Goal: Check status: Verify the current state of an ongoing process or item

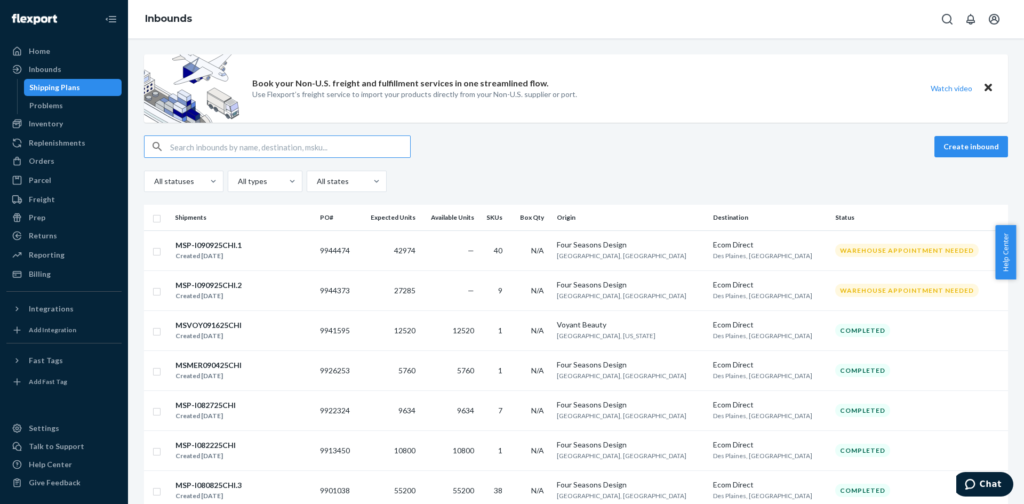
click at [182, 144] on input "text" at bounding box center [290, 146] width 240 height 21
click at [72, 165] on div "Orders" at bounding box center [63, 161] width 113 height 15
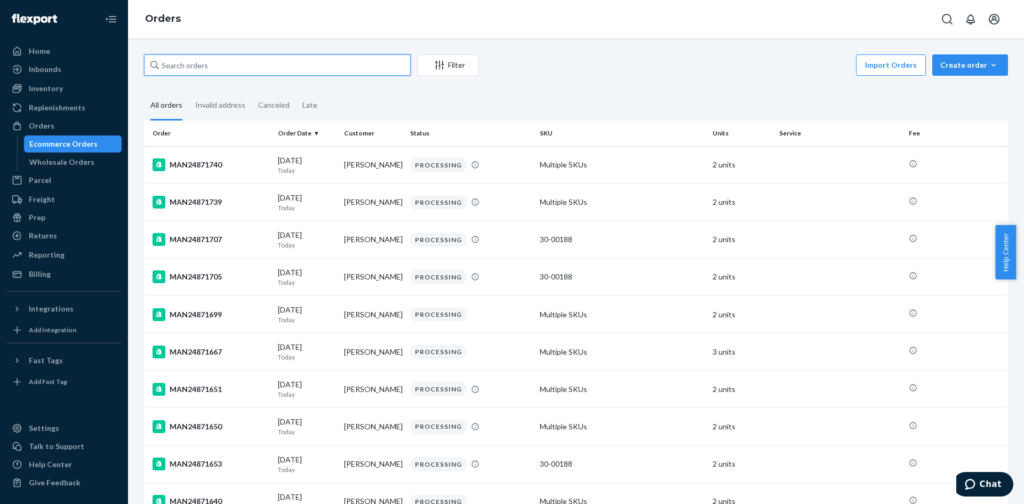
click at [228, 65] on input "text" at bounding box center [277, 64] width 267 height 21
paste input "MAN24803745"
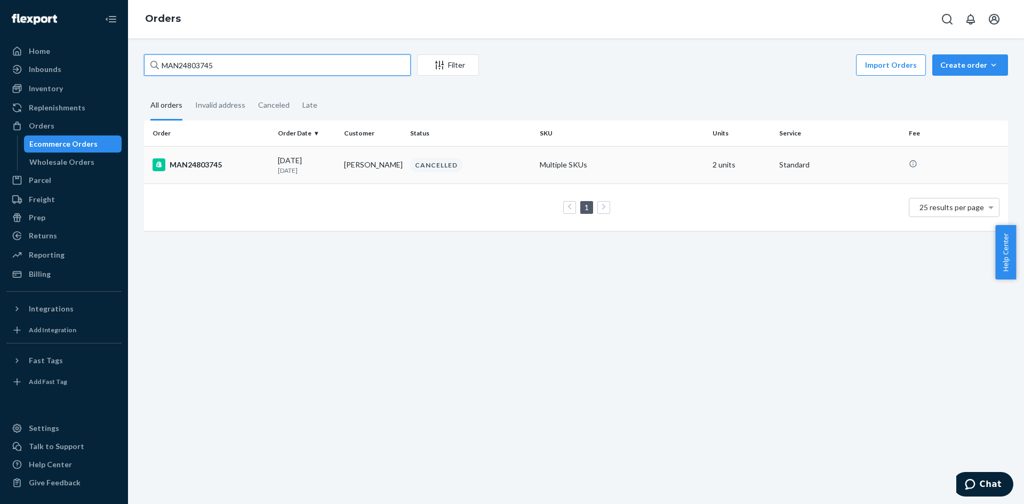
type input "MAN24803745"
click at [262, 166] on div "MAN24803745" at bounding box center [210, 164] width 117 height 13
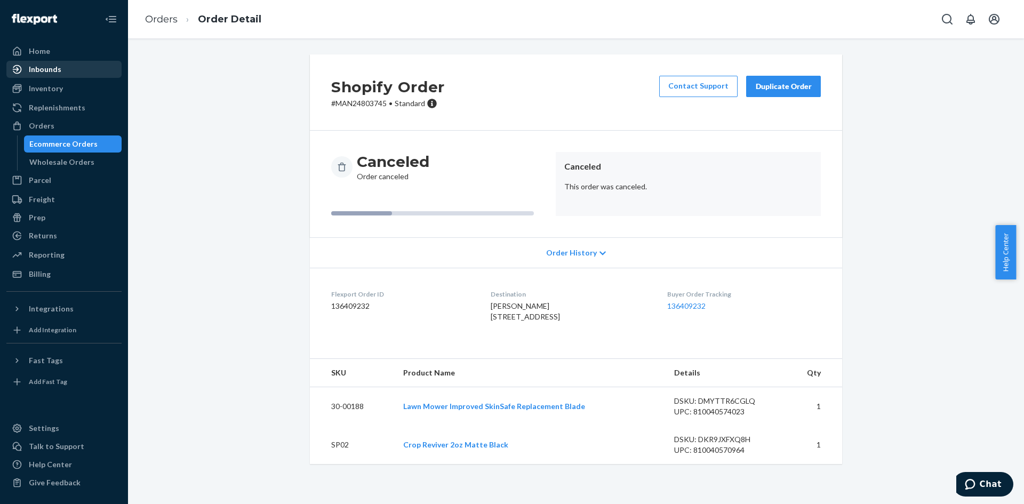
click at [65, 75] on div "Inbounds" at bounding box center [63, 69] width 113 height 15
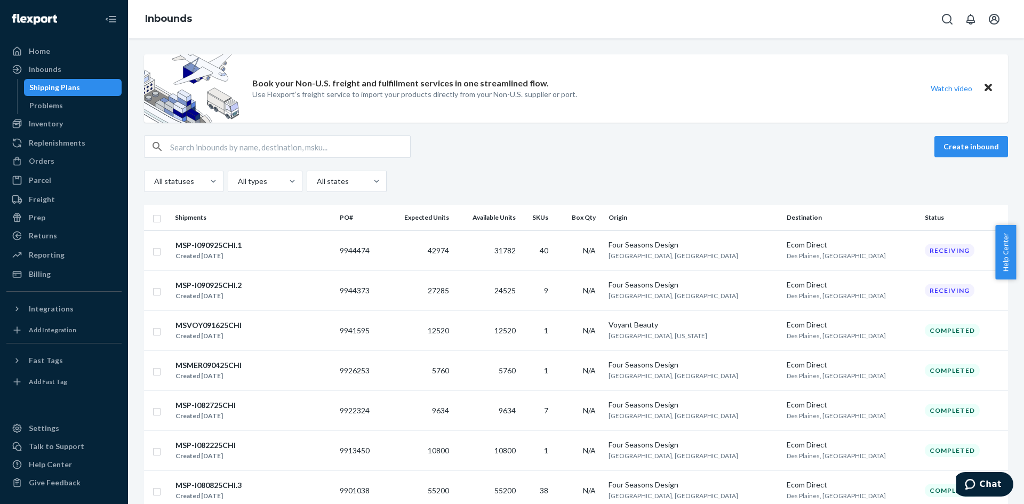
click at [470, 56] on div "Book your Non-U.S. freight and fulfillment services in one streamlined flow. Us…" at bounding box center [414, 88] width 325 height 68
click at [56, 255] on div "Reporting" at bounding box center [47, 254] width 36 height 11
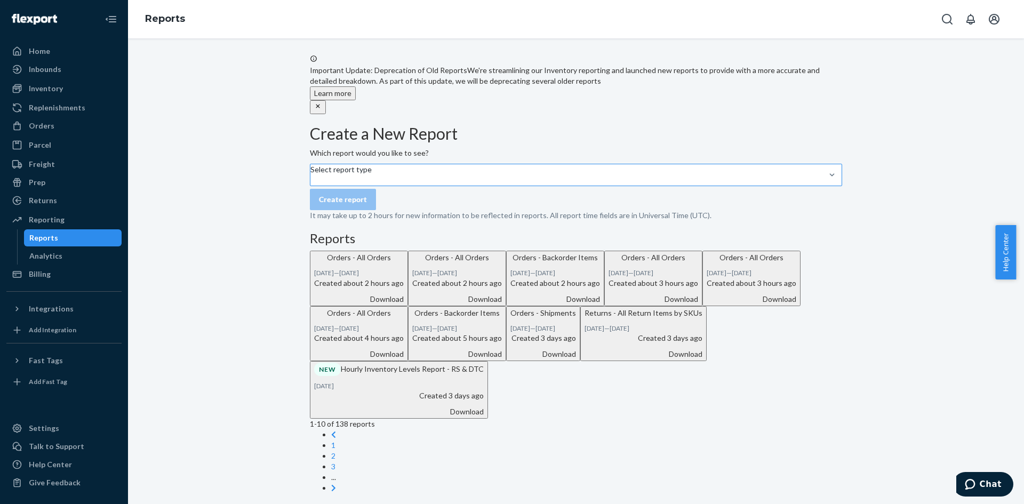
click at [372, 186] on div "Select report type" at bounding box center [340, 174] width 61 height 21
click at [311, 186] on input "Select report type" at bounding box center [310, 180] width 1 height 11
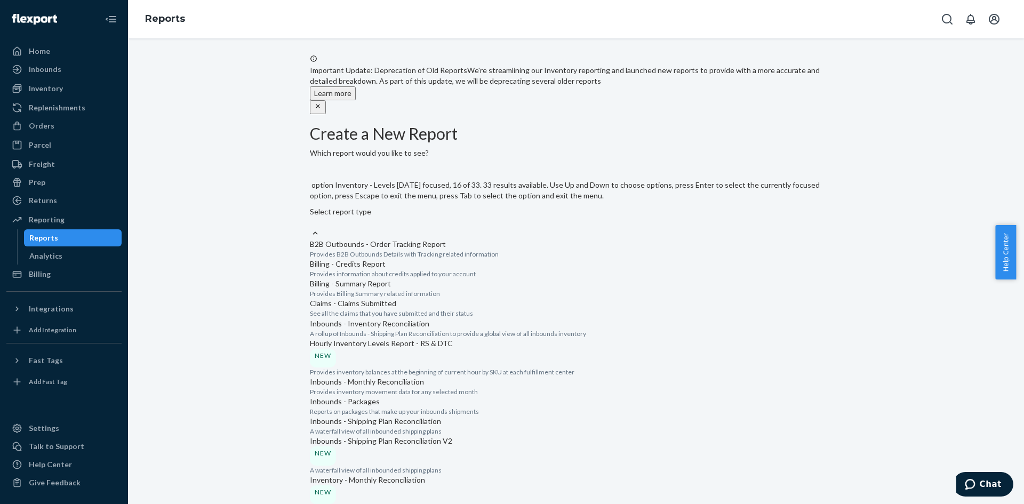
scroll to position [960, 0]
click at [311, 228] on input "option Orders - Shipments focused, 21 of 33. 33 results available. Use Up and D…" at bounding box center [310, 222] width 1 height 11
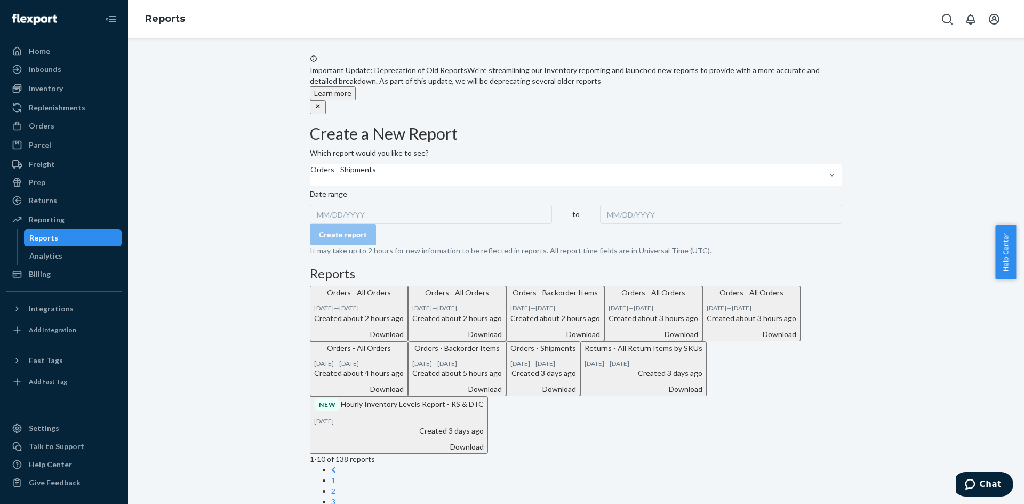
click at [378, 224] on div "MM/DD/YYYY" at bounding box center [431, 214] width 242 height 19
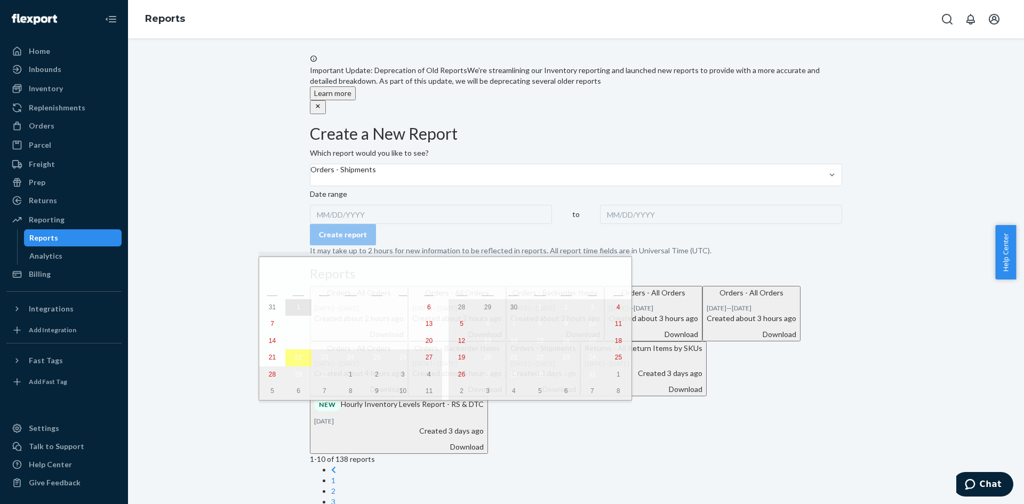
click at [294, 308] on button "1" at bounding box center [298, 307] width 26 height 17
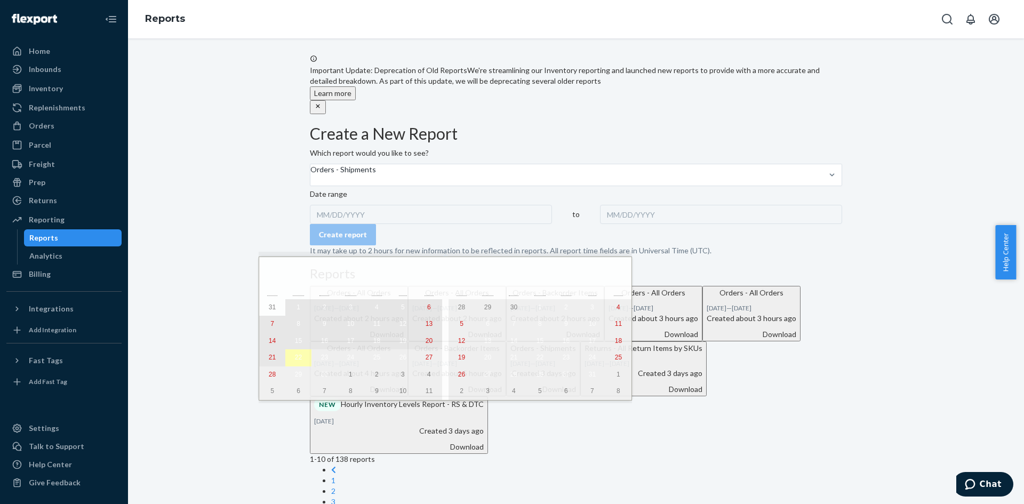
click at [295, 361] on abbr "22" at bounding box center [298, 356] width 7 height 7
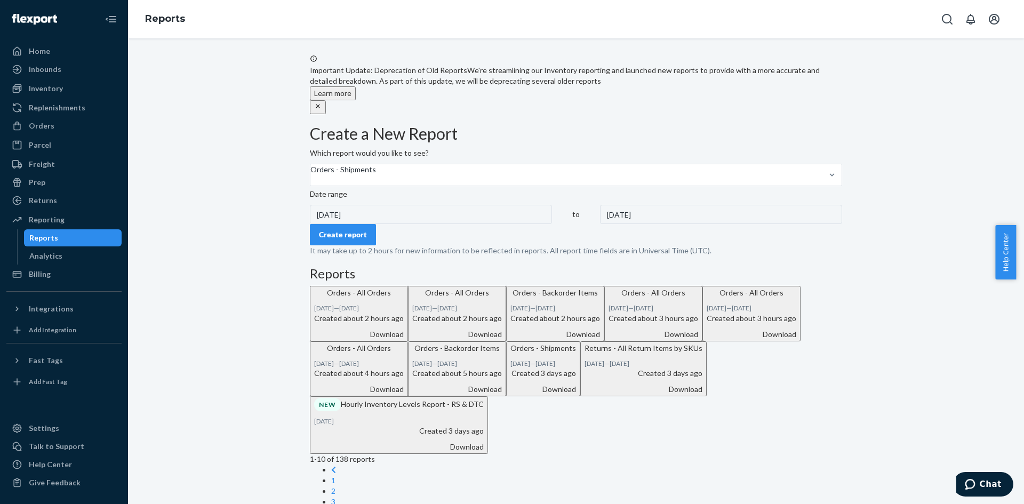
click at [364, 240] on div "Create report" at bounding box center [343, 234] width 48 height 11
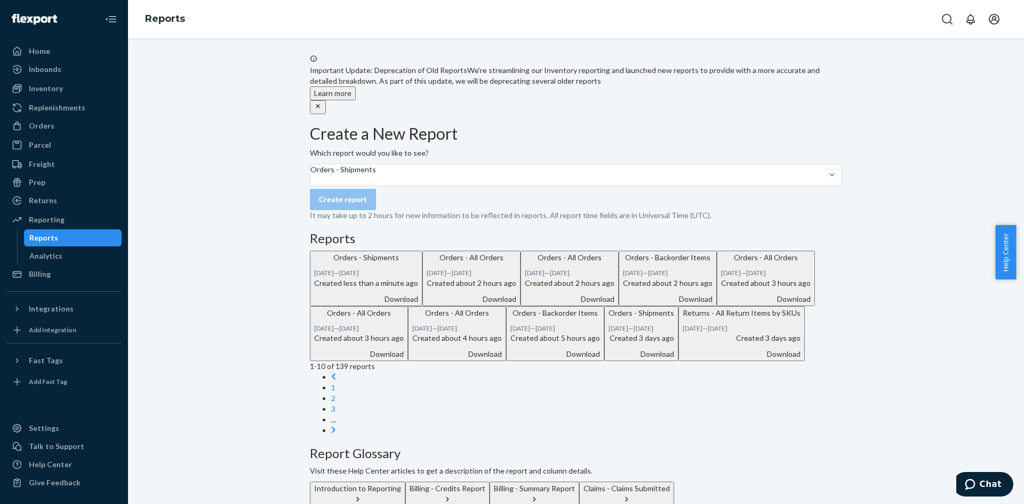
click at [418, 304] on div "Download" at bounding box center [366, 299] width 104 height 11
click at [376, 186] on div "Orders - Shipments" at bounding box center [343, 174] width 66 height 21
click at [311, 186] on input "Orders - Shipments" at bounding box center [310, 180] width 1 height 11
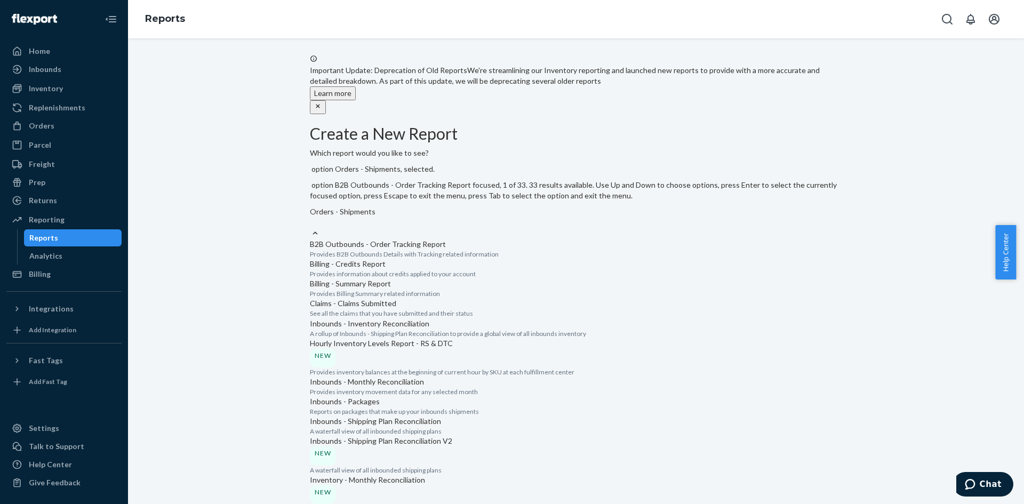
click at [421, 239] on p "B2B Outbounds - Order Tracking Report" at bounding box center [576, 244] width 532 height 11
click at [311, 225] on input "option Orders - Shipments, selected. option B2B Outbounds - Order Tracking Repo…" at bounding box center [310, 222] width 1 height 11
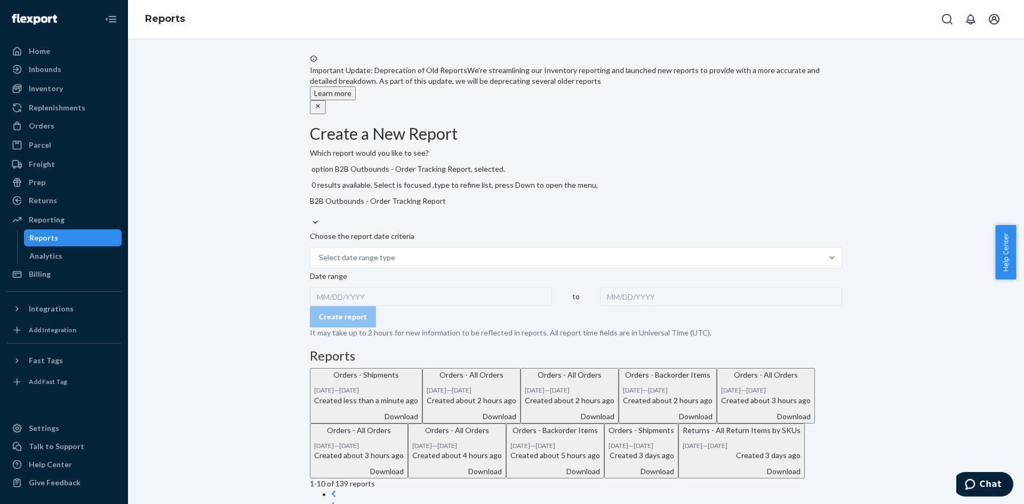
click at [374, 287] on div "MM/DD/YYYY" at bounding box center [431, 296] width 242 height 19
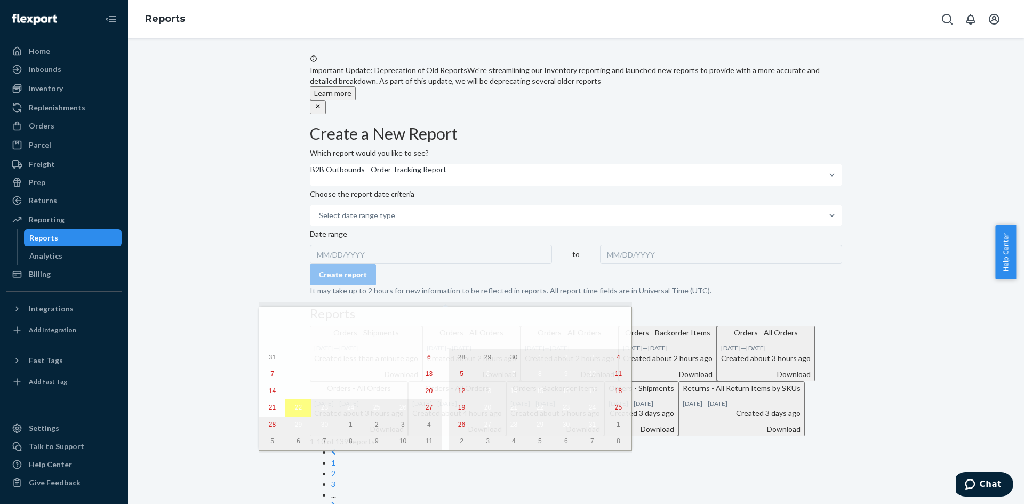
click at [629, 298] on div "Create a New Report Which report would you like to see? B2B Outbounds - Order T…" at bounding box center [576, 490] width 532 height 731
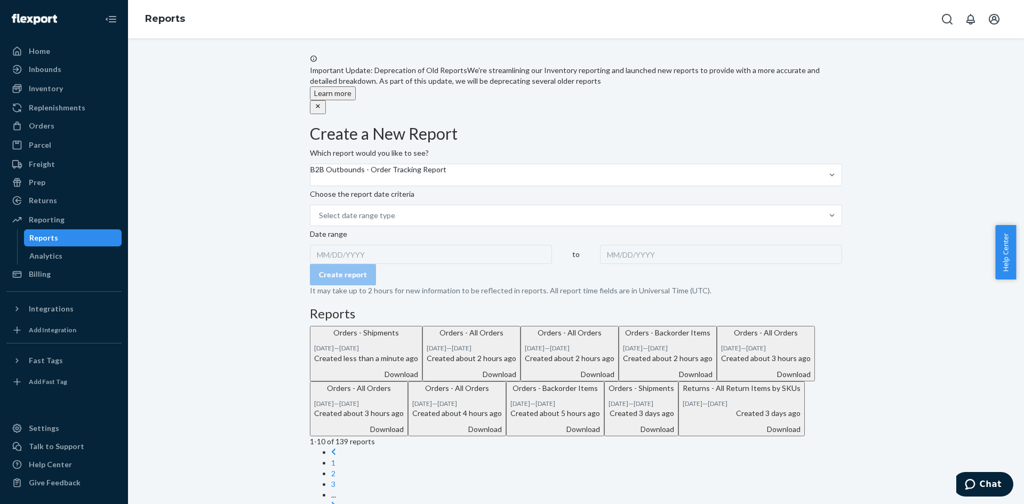
click at [205, 275] on div "Important Update: Deprecation of Old Reports We're streamlining our Inventory r…" at bounding box center [576, 454] width 880 height 801
click at [240, 201] on div "Important Update: Deprecation of Old Reports We're streamlining our Inventory r…" at bounding box center [576, 454] width 880 height 801
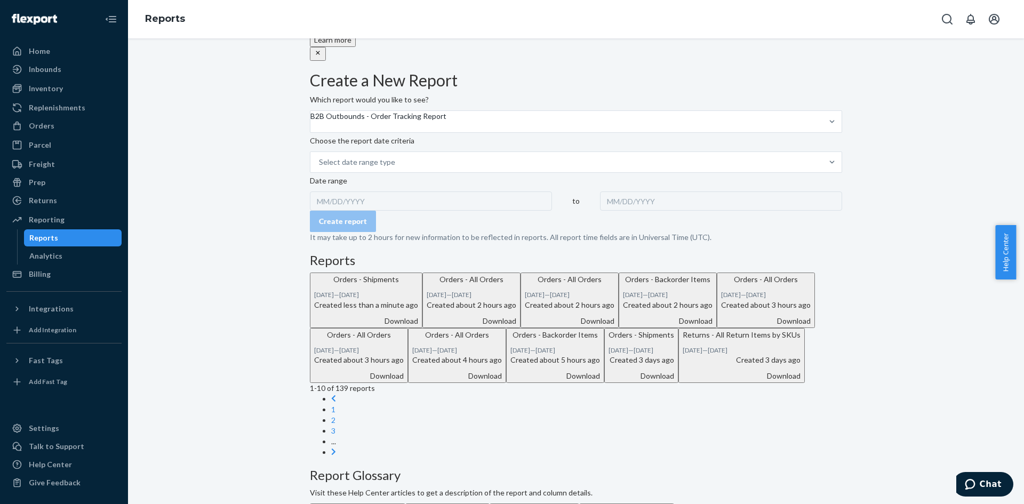
scroll to position [0, 0]
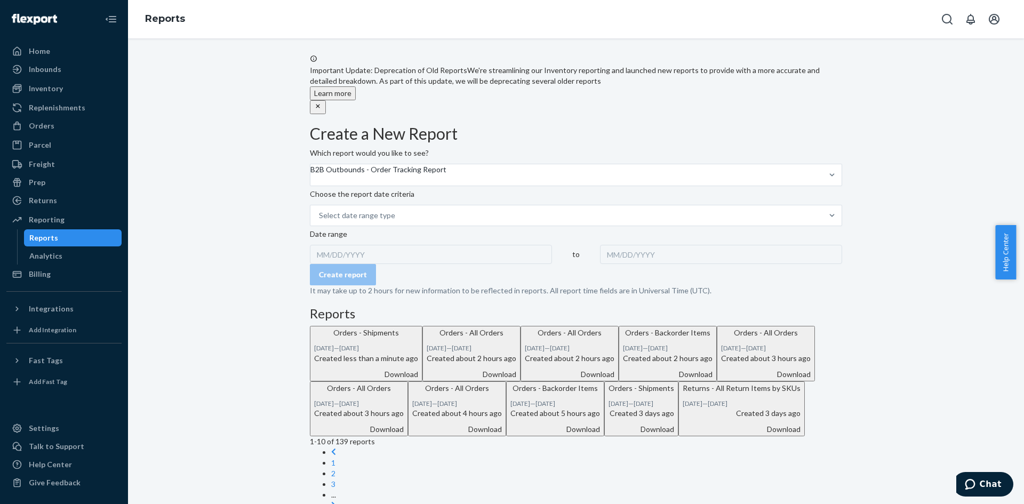
click at [429, 29] on div "Reports" at bounding box center [576, 19] width 896 height 38
click at [446, 175] on div "B2B Outbounds - Order Tracking Report" at bounding box center [378, 169] width 136 height 11
click at [311, 186] on input "B2B Outbounds - Order Tracking Report" at bounding box center [310, 180] width 1 height 11
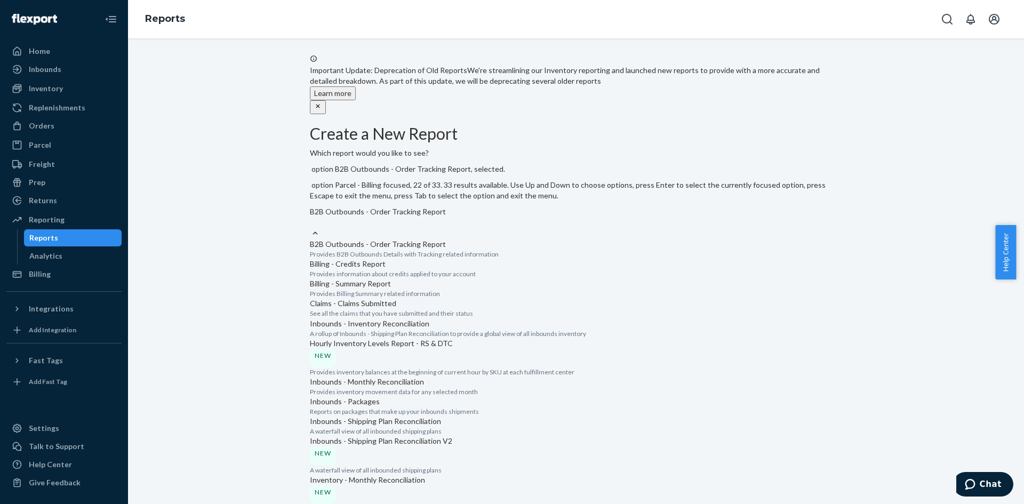
scroll to position [853, 0]
click at [311, 228] on input "option B2B Outbounds - Order Tracking Report, selected. option Orders - All Ord…" at bounding box center [310, 222] width 1 height 11
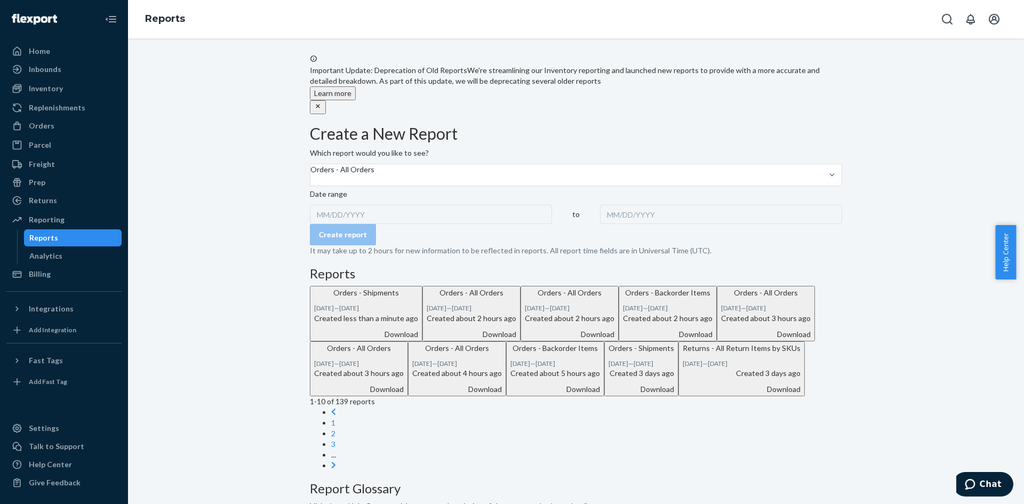
click at [383, 224] on div "MM/DD/YYYY" at bounding box center [431, 214] width 242 height 19
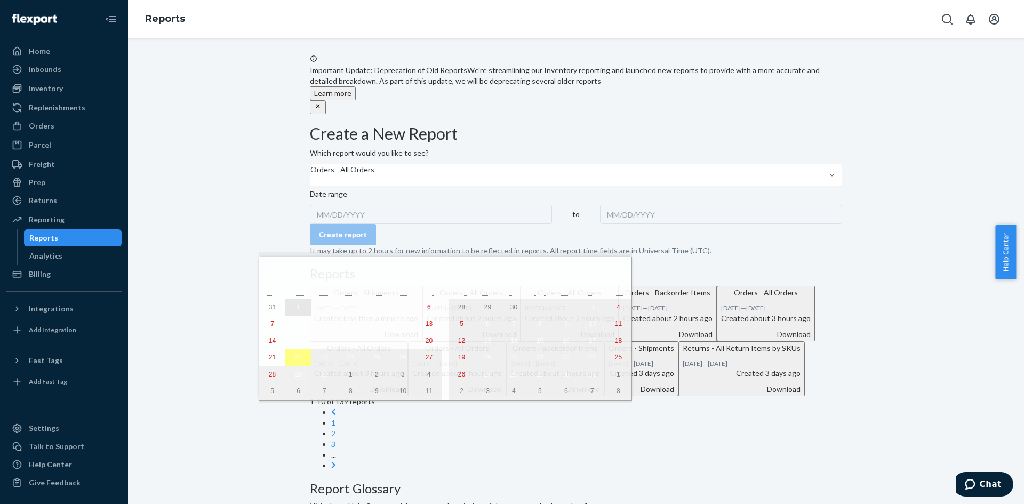
click at [293, 301] on button "1" at bounding box center [298, 307] width 26 height 17
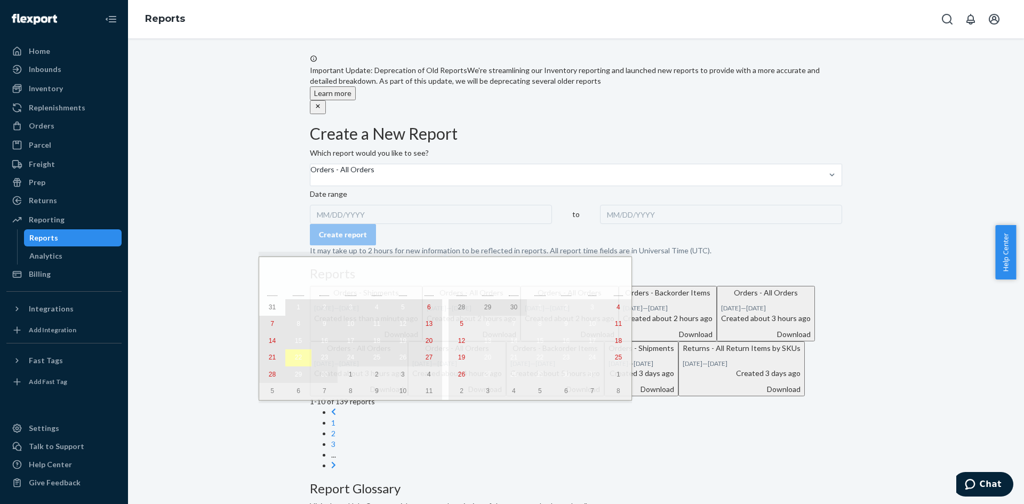
click at [295, 361] on abbr "22" at bounding box center [298, 356] width 7 height 7
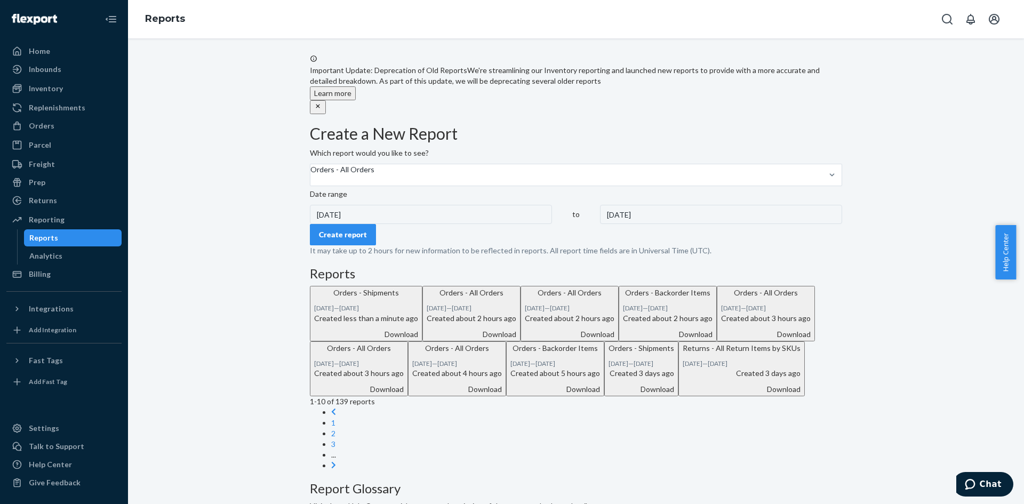
click at [363, 240] on div "Create report" at bounding box center [343, 234] width 48 height 11
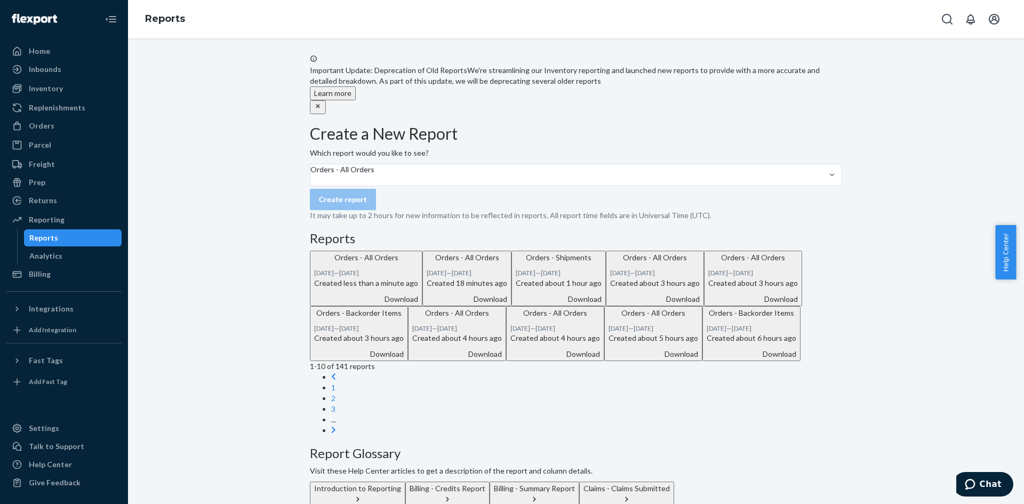
click at [418, 304] on div "Download" at bounding box center [366, 299] width 104 height 11
click at [55, 120] on div "Orders" at bounding box center [63, 125] width 113 height 15
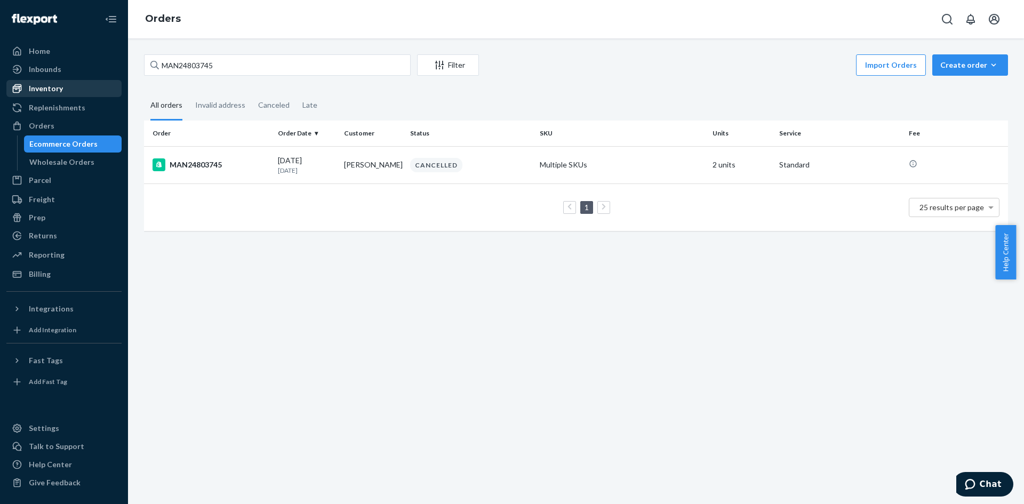
click at [63, 90] on div "Inventory" at bounding box center [63, 88] width 113 height 15
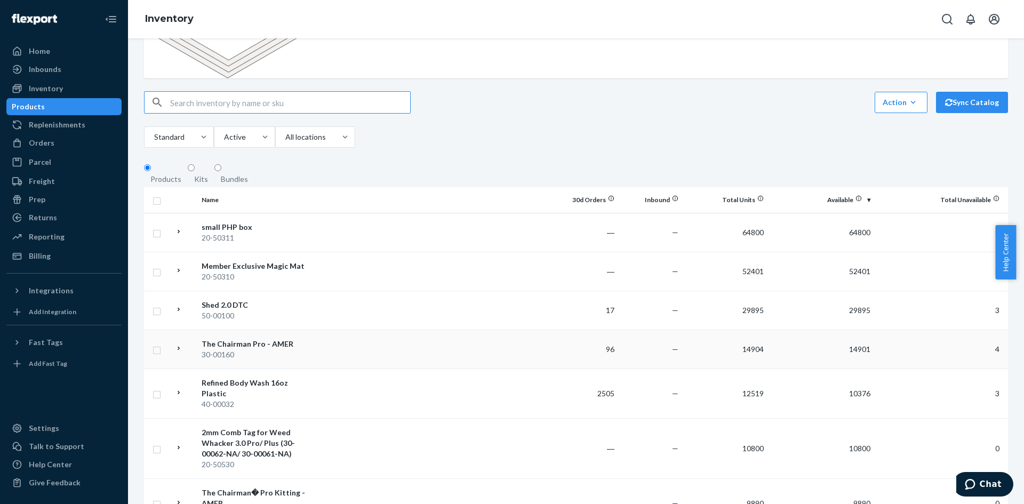
scroll to position [160, 0]
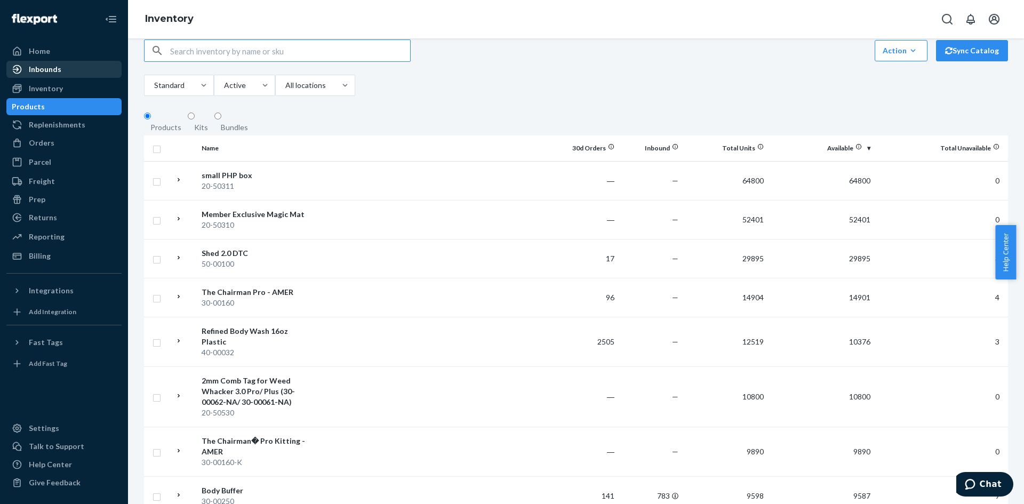
click at [68, 73] on div "Inbounds" at bounding box center [63, 69] width 113 height 15
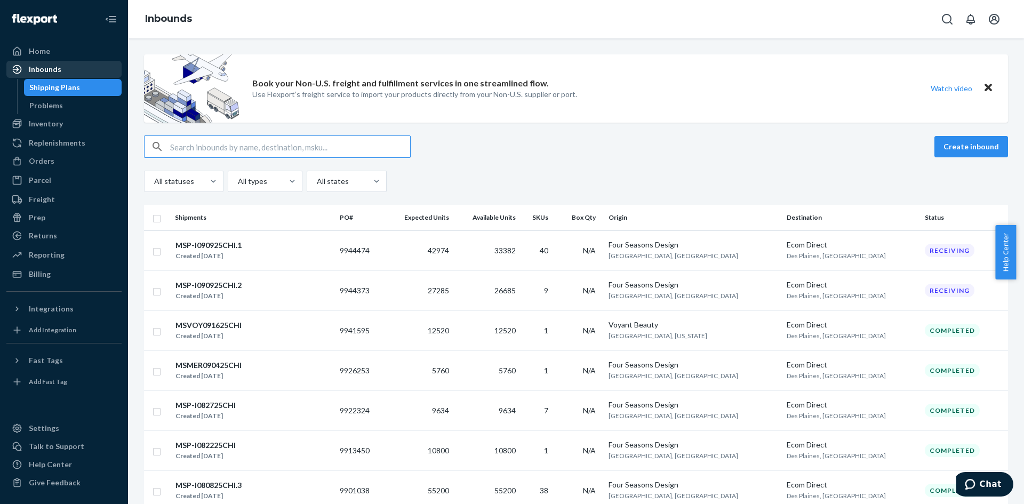
click at [85, 72] on div "Inbounds" at bounding box center [63, 69] width 113 height 15
click at [69, 126] on div "Inventory" at bounding box center [63, 123] width 113 height 15
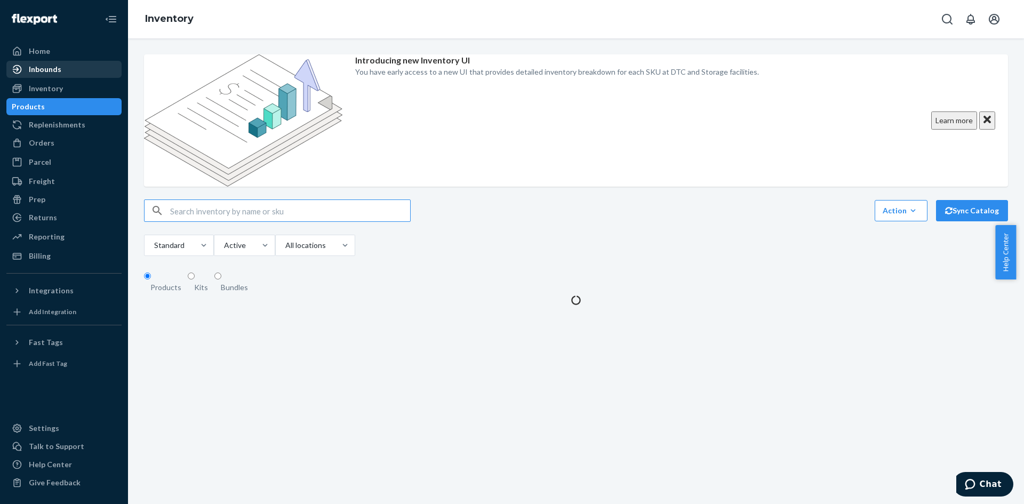
click at [68, 72] on div "Inbounds" at bounding box center [63, 69] width 113 height 15
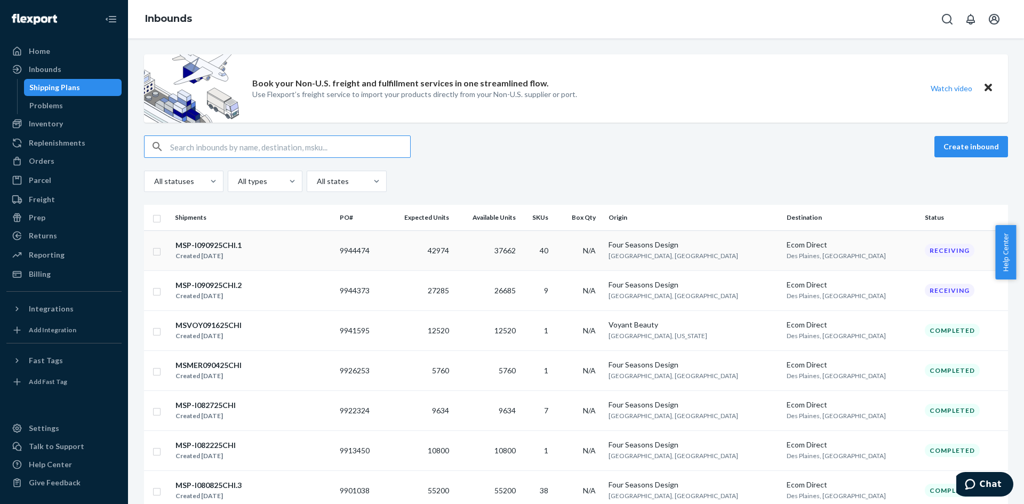
click at [310, 245] on div "MSP-I090925CHI.1 Created [DATE]" at bounding box center [253, 250] width 156 height 22
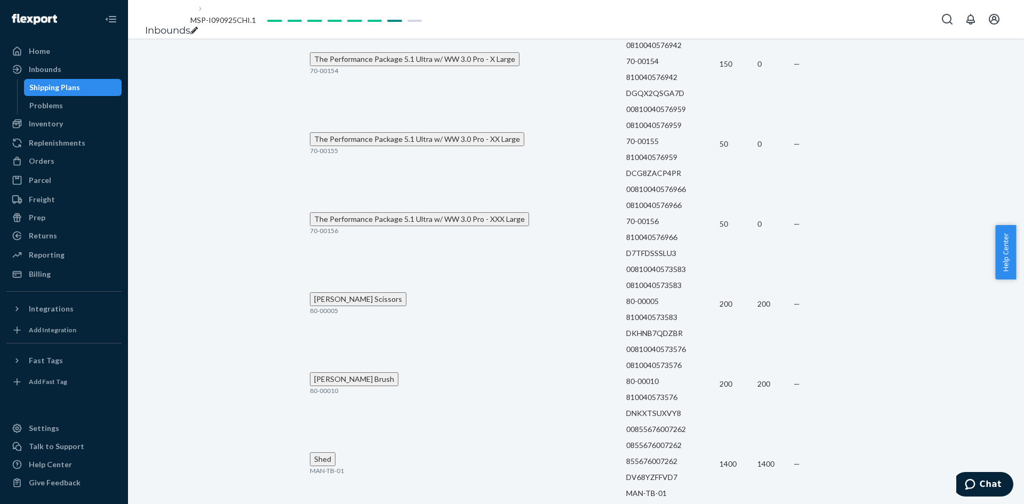
scroll to position [4755, 0]
